Goal: Task Accomplishment & Management: Manage account settings

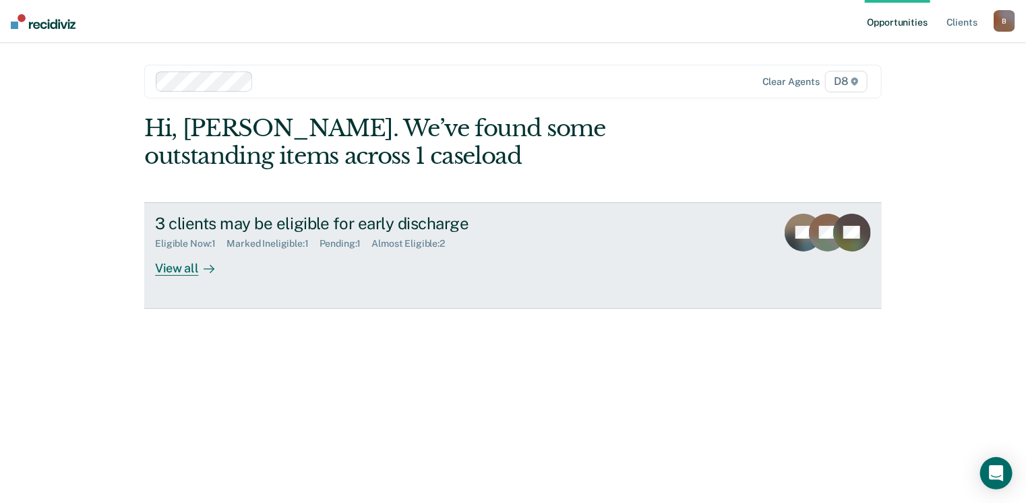
click at [175, 267] on div "View all" at bounding box center [193, 262] width 76 height 26
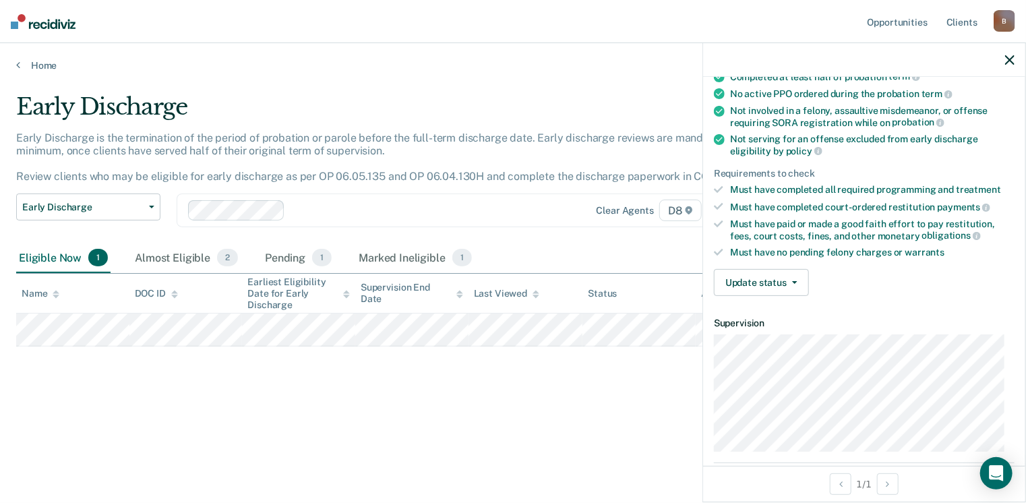
scroll to position [202, 0]
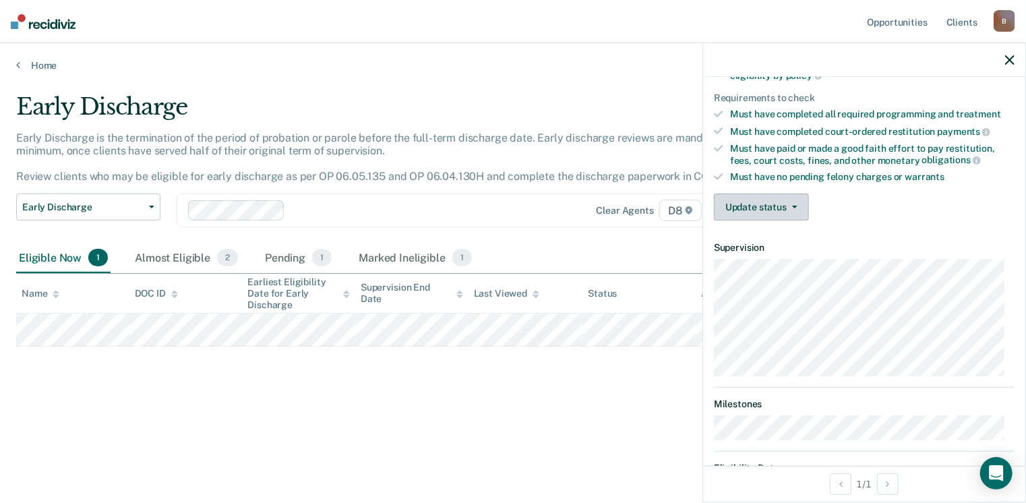
click at [763, 198] on button "Update status" at bounding box center [761, 207] width 95 height 27
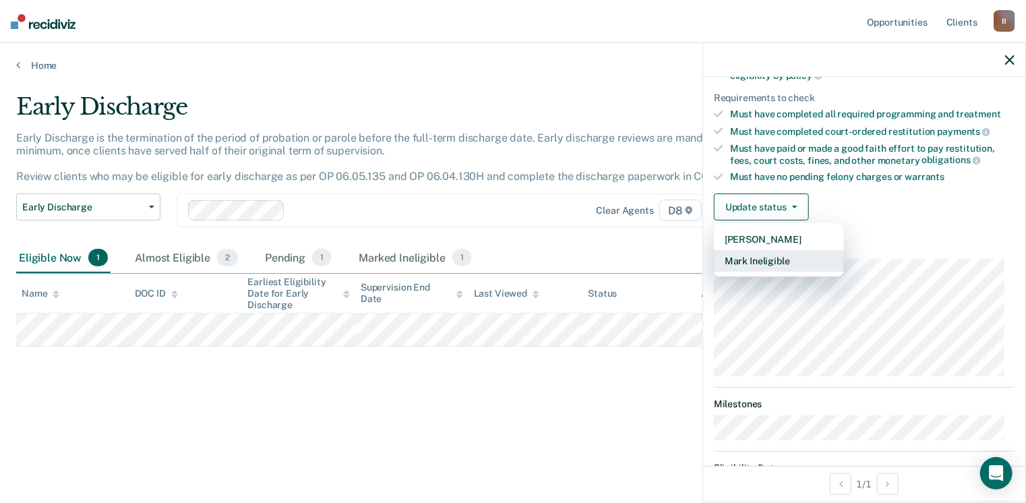
click at [756, 256] on button "Mark Ineligible" at bounding box center [779, 261] width 130 height 22
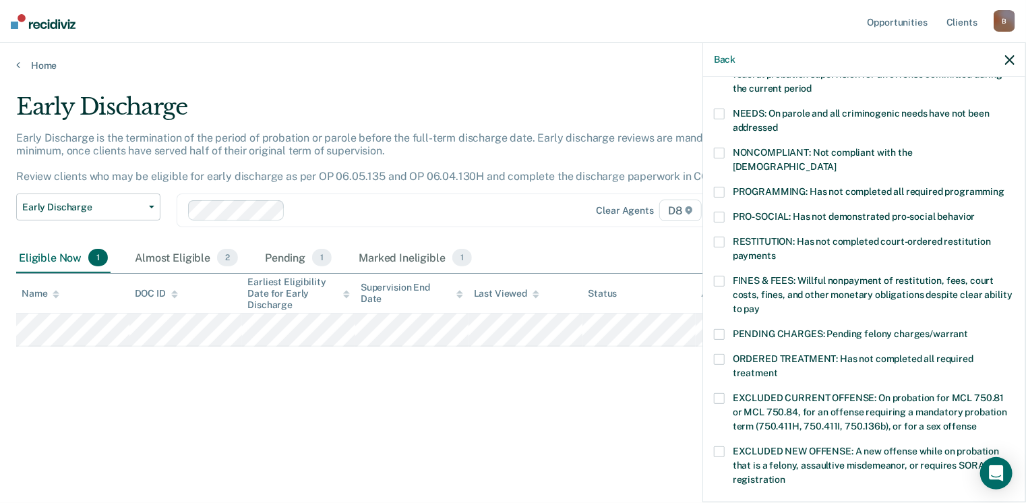
click at [721, 187] on span at bounding box center [719, 192] width 11 height 11
click at [1005, 187] on input "PROGRAMMING: Has not completed all required programming" at bounding box center [1005, 187] width 0 height 0
click at [717, 276] on span at bounding box center [719, 281] width 11 height 11
click at [760, 304] on input "FINES & FEES: Willful nonpayment of restitution, fees, court costs, fines, and …" at bounding box center [760, 304] width 0 height 0
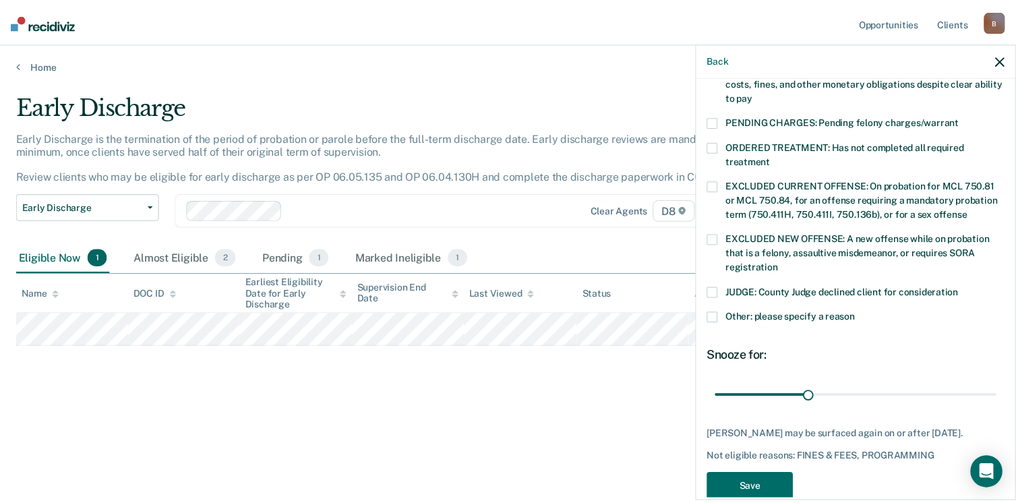
scroll to position [436, 0]
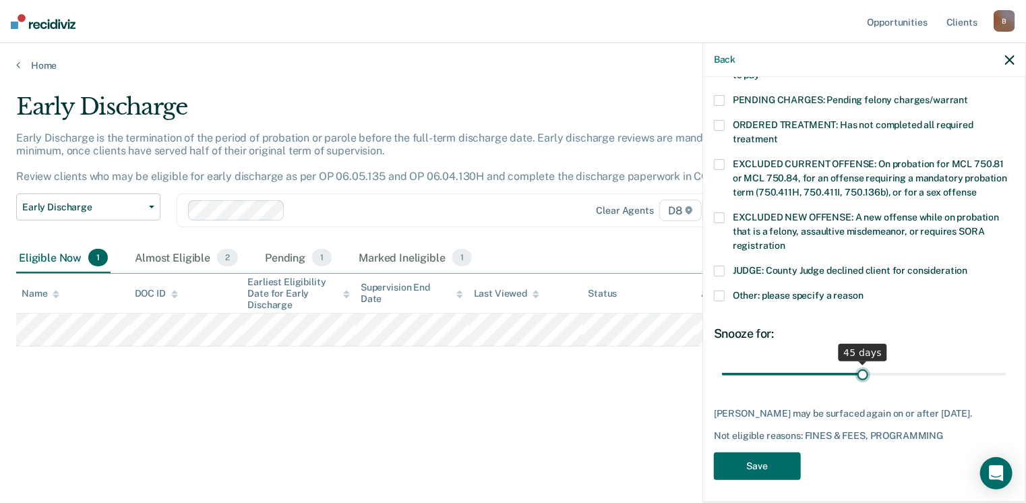
drag, startPoint x: 812, startPoint y: 358, endPoint x: 859, endPoint y: 363, distance: 47.5
type input "45"
click at [859, 363] on input "range" at bounding box center [864, 375] width 285 height 24
click at [758, 463] on button "Save" at bounding box center [757, 466] width 87 height 28
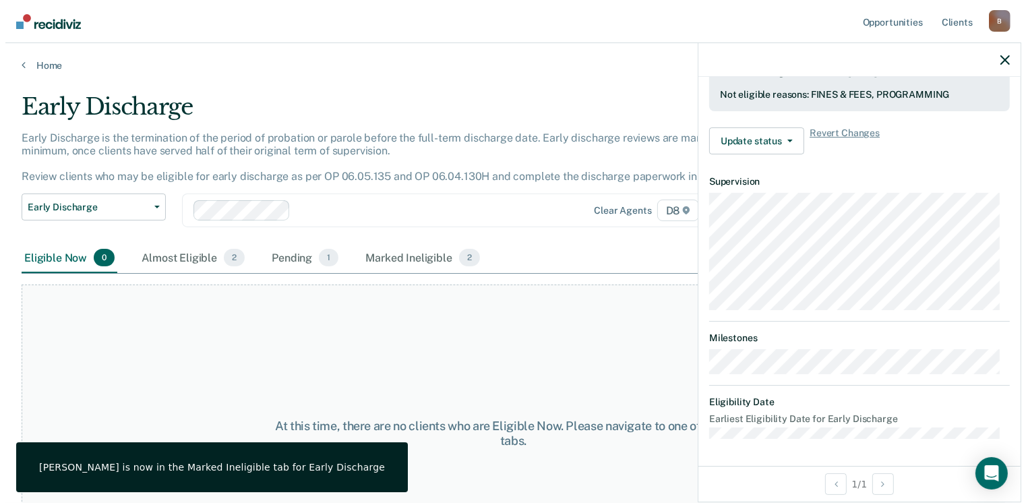
scroll to position [363, 0]
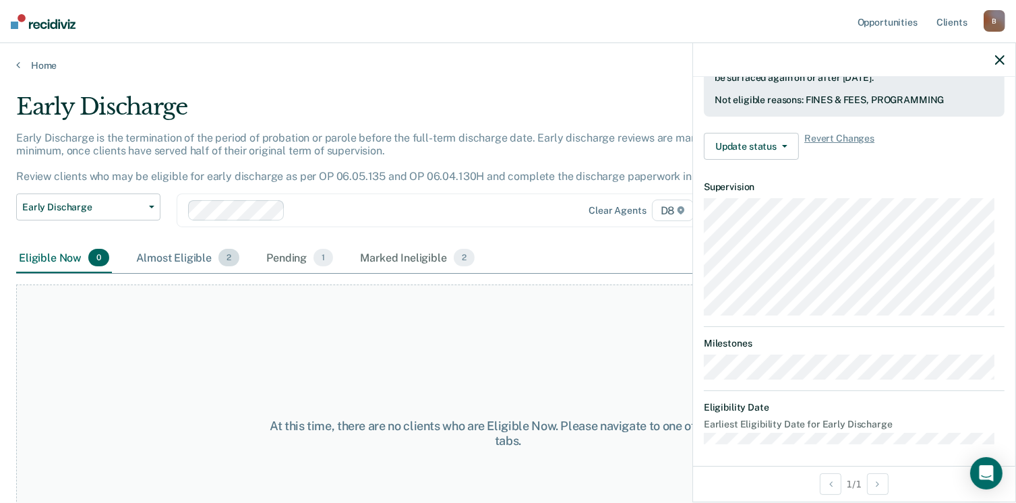
click at [151, 258] on div "Almost Eligible 2" at bounding box center [187, 258] width 109 height 30
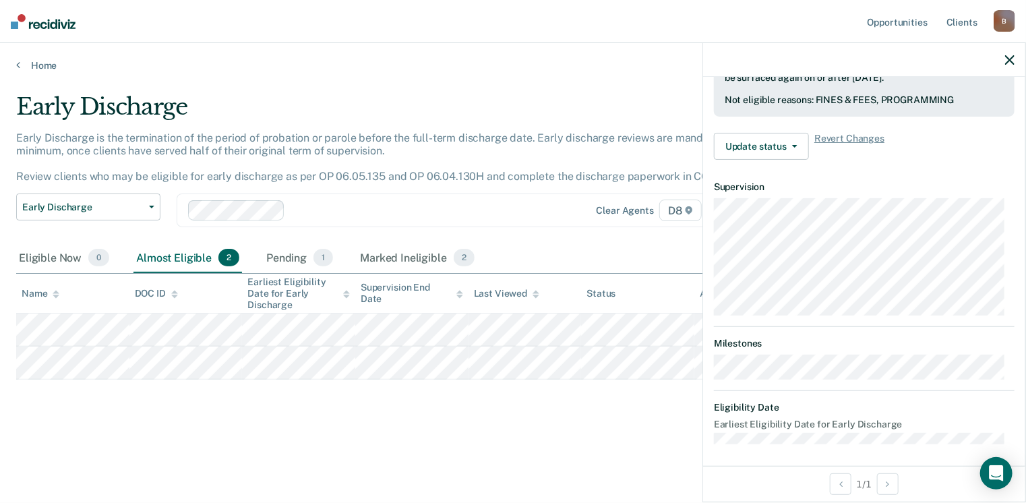
scroll to position [263, 0]
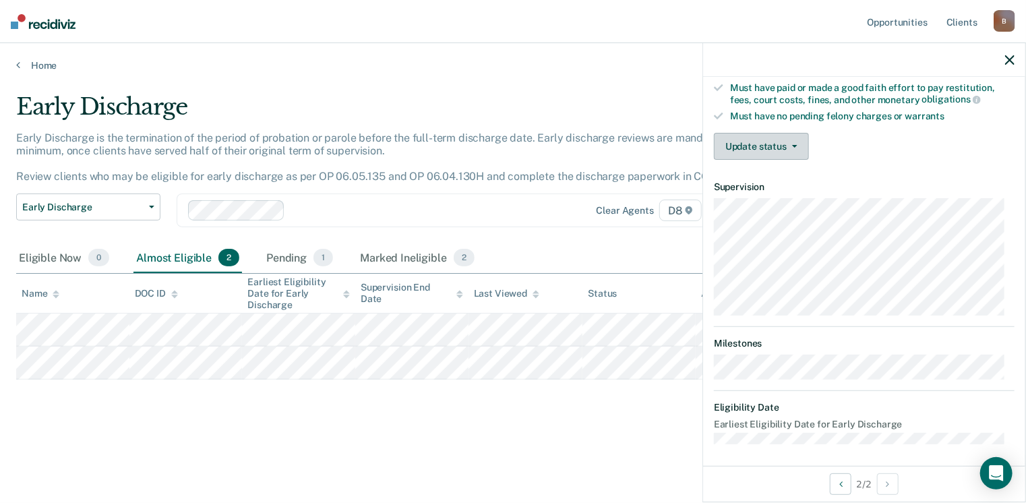
click at [781, 144] on button "Update status" at bounding box center [761, 146] width 95 height 27
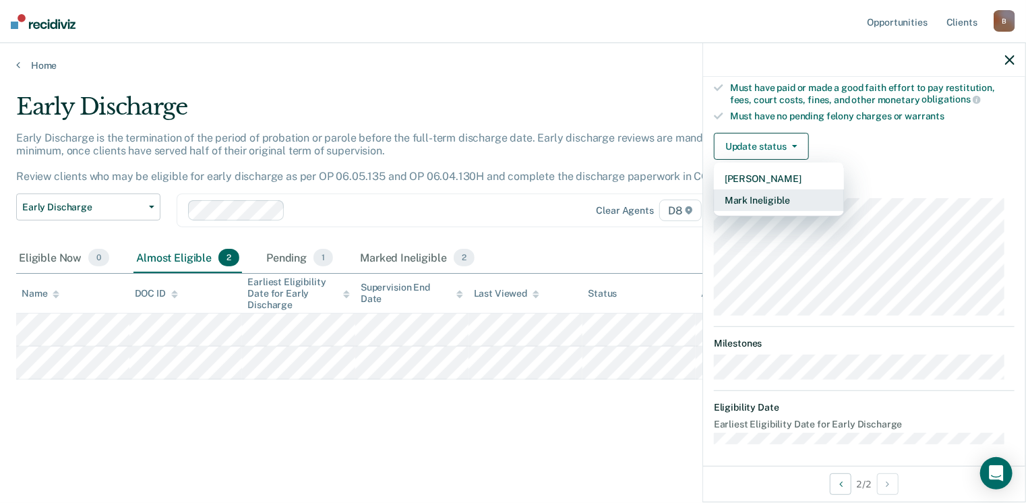
click at [728, 196] on button "Mark Ineligible" at bounding box center [779, 200] width 130 height 22
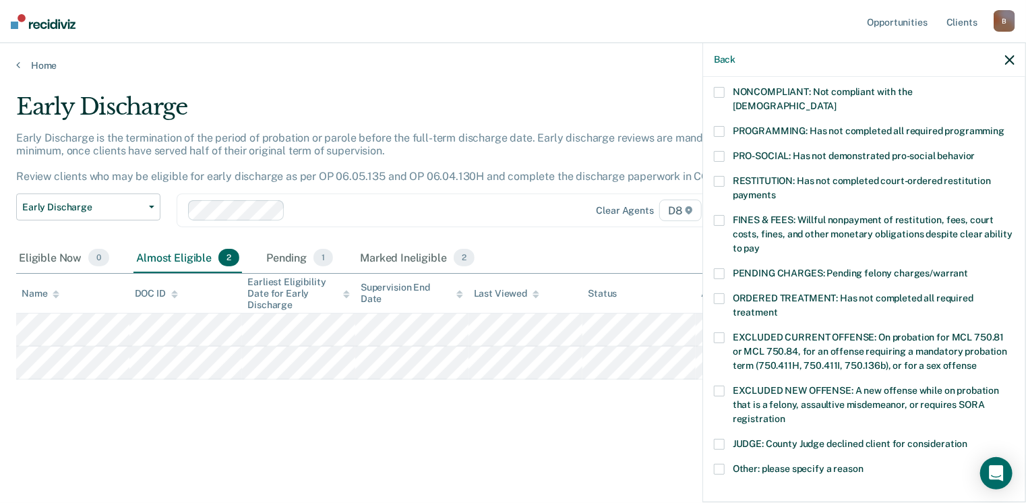
click at [717, 126] on span at bounding box center [719, 131] width 11 height 11
click at [1005, 126] on input "PROGRAMMING: Has not completed all required programming" at bounding box center [1005, 126] width 0 height 0
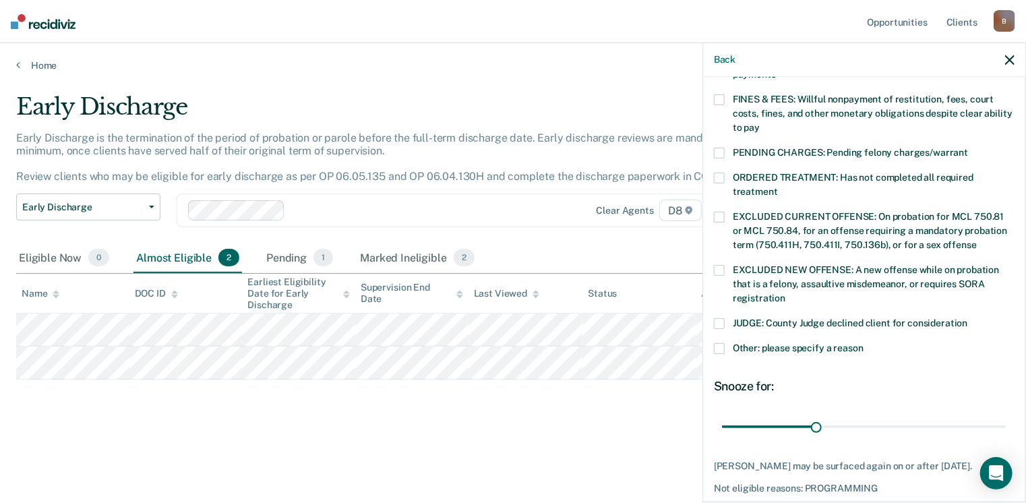
scroll to position [425, 0]
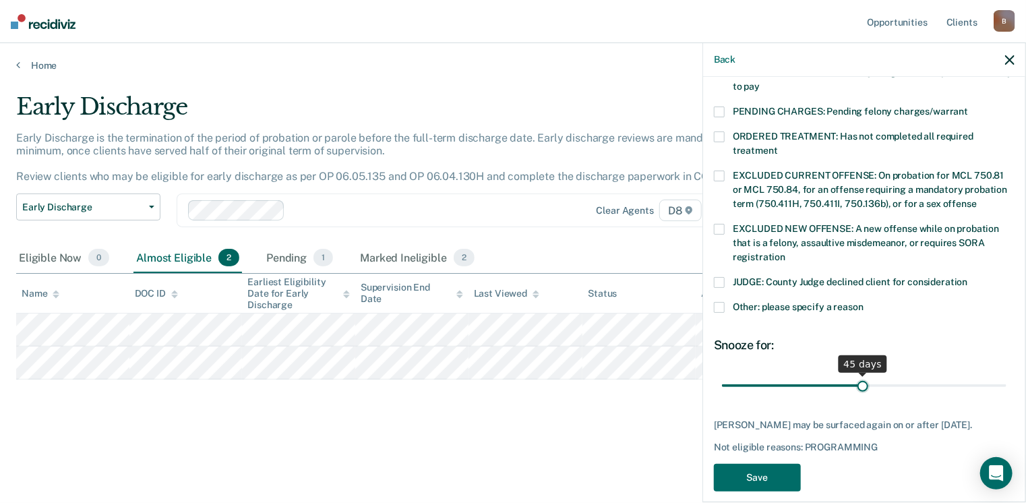
drag, startPoint x: 812, startPoint y: 367, endPoint x: 858, endPoint y: 369, distance: 46.5
type input "45"
click at [858, 374] on input "range" at bounding box center [864, 386] width 285 height 24
click at [767, 468] on button "Save" at bounding box center [757, 478] width 87 height 28
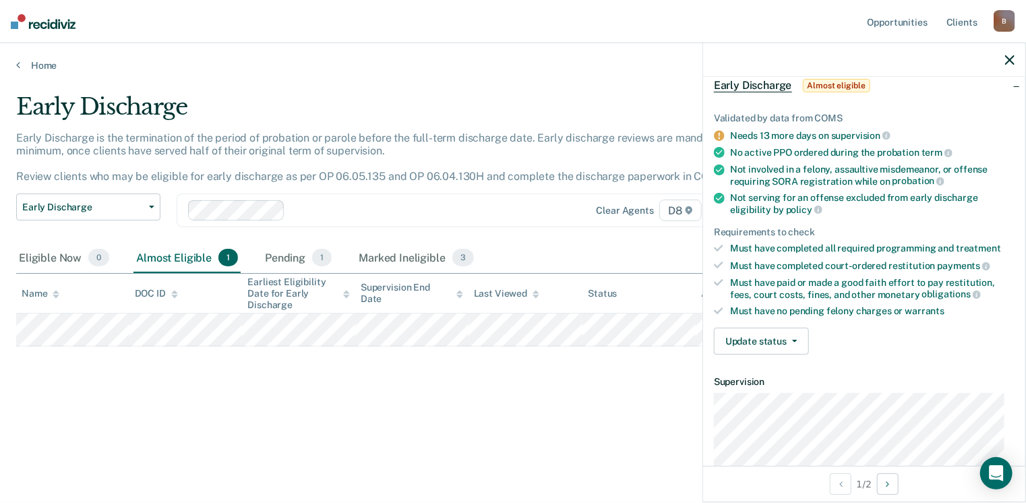
scroll to position [0, 0]
